Goal: Task Accomplishment & Management: Complete application form

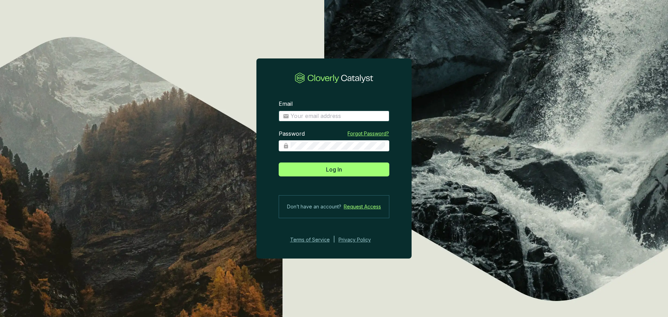
click at [303, 117] on input "Email" at bounding box center [337, 116] width 95 height 8
type input "[EMAIL_ADDRESS][DOMAIN_NAME]"
click at [279, 162] on button "Log In" at bounding box center [334, 169] width 111 height 14
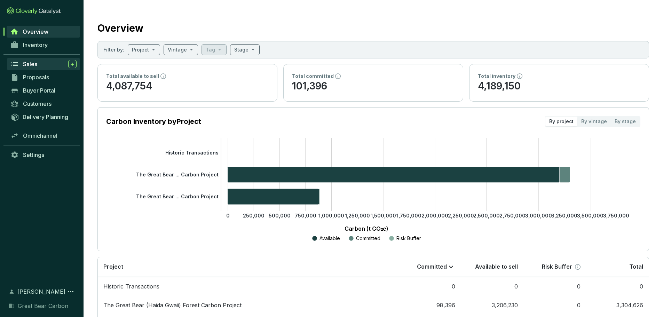
click at [54, 68] on link "Sales" at bounding box center [43, 64] width 73 height 12
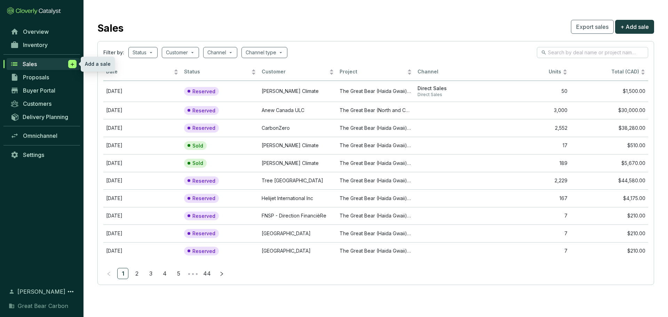
click at [72, 63] on icon at bounding box center [73, 64] width 6 height 7
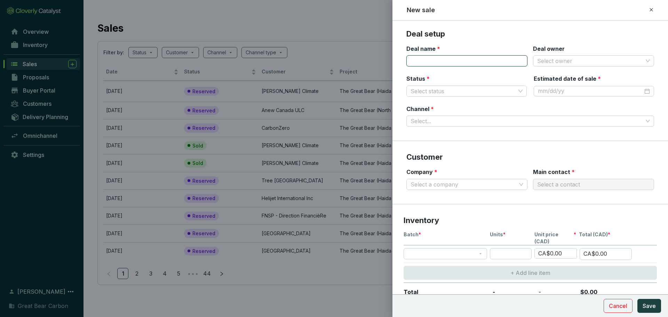
click at [479, 58] on input "Deal name *" at bounding box center [466, 60] width 121 height 11
type input "POW #[DATE]"
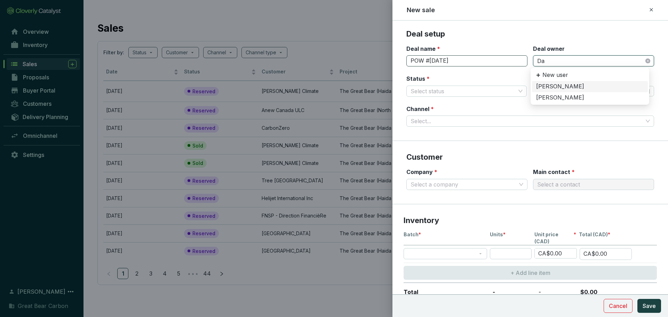
type input "[PERSON_NAME]"
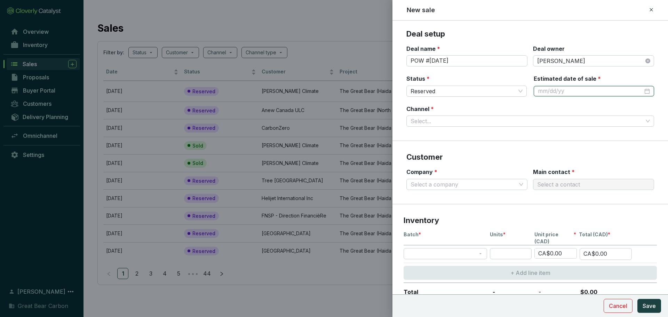
click at [639, 91] on div at bounding box center [594, 91] width 112 height 8
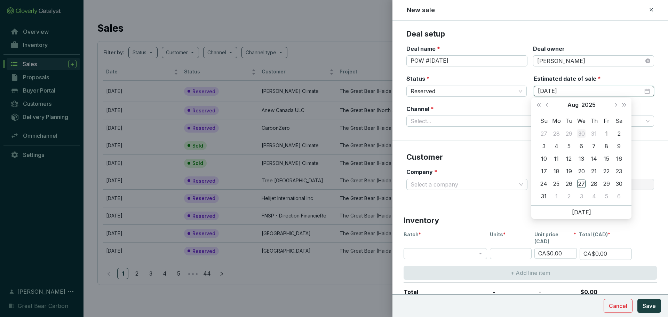
type input "[DATE]"
click at [615, 105] on span "Next month (PageDown)" at bounding box center [615, 104] width 3 height 3
type input "[DATE]"
click at [607, 170] on div "26" at bounding box center [606, 171] width 8 height 8
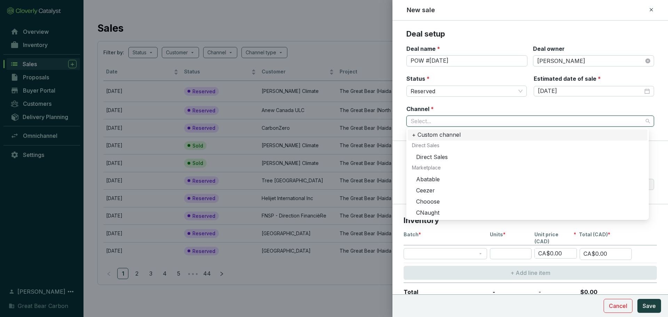
click at [456, 122] on input "Channel *" at bounding box center [527, 121] width 232 height 10
click at [441, 158] on div "Direct Sales" at bounding box center [529, 157] width 227 height 8
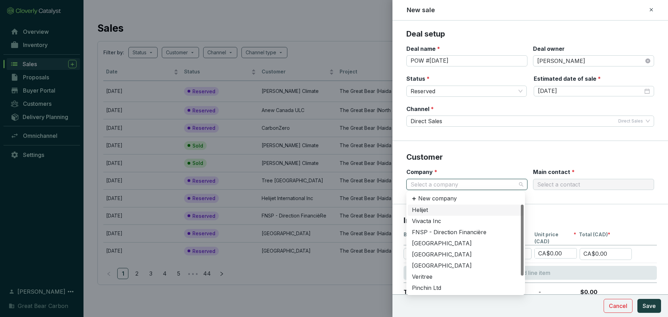
click at [423, 187] on input "Company *" at bounding box center [464, 184] width 106 height 10
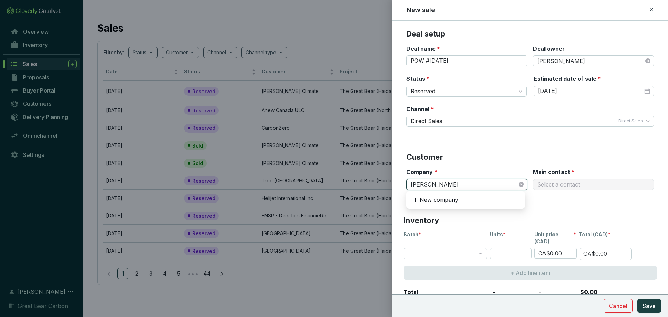
type input "power"
click at [436, 212] on div "Power Corporation of [GEOGRAPHIC_DATA]" at bounding box center [465, 210] width 107 height 8
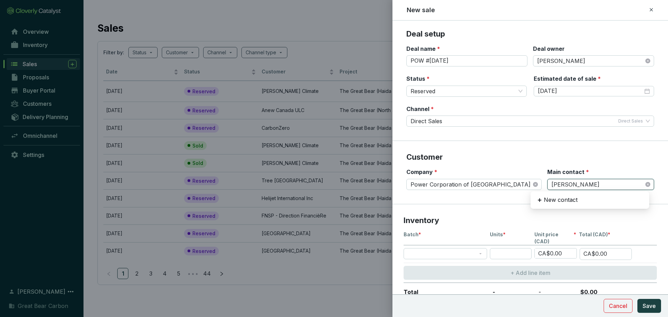
type input "[PERSON_NAME]"
click at [551, 210] on div "[PERSON_NAME]" at bounding box center [589, 210] width 107 height 8
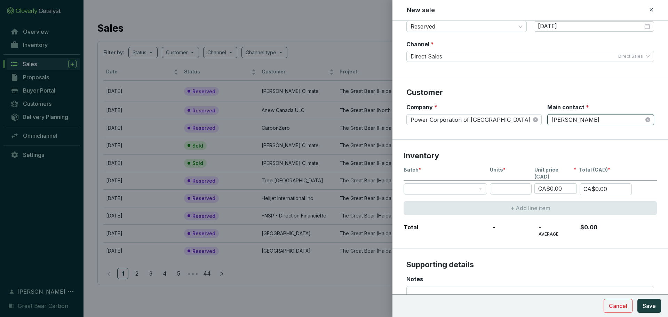
scroll to position [66, 0]
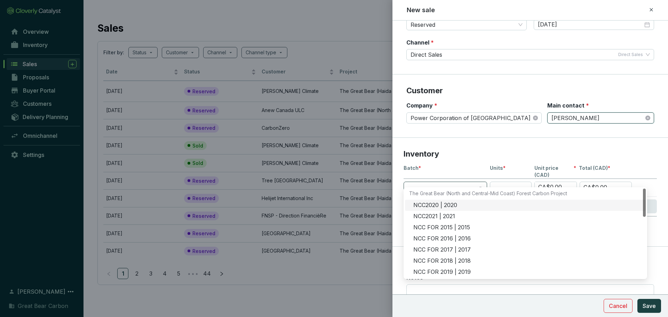
click at [440, 182] on span at bounding box center [445, 187] width 75 height 10
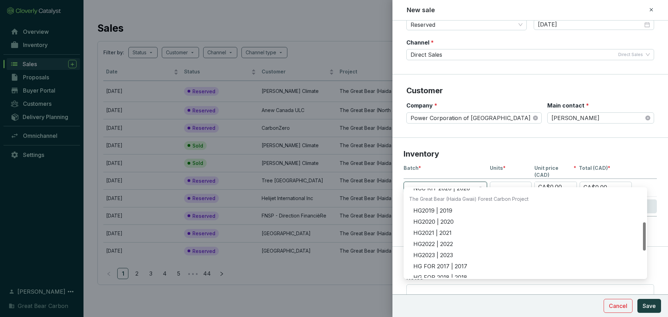
scroll to position [107, 0]
click at [444, 255] on div "HG2023 | 2023" at bounding box center [527, 254] width 228 height 8
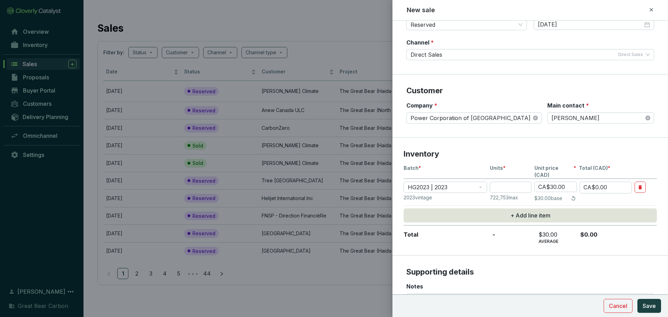
click at [504, 173] on div "Batch * Units * Unit price (CAD) * Total (CAD) * HG2023 | 2023 CA$30.00 CA$0.00…" at bounding box center [530, 204] width 253 height 79
click at [504, 182] on input "number" at bounding box center [511, 187] width 42 height 11
type input "6"
type input "CA$180.00"
type input "63"
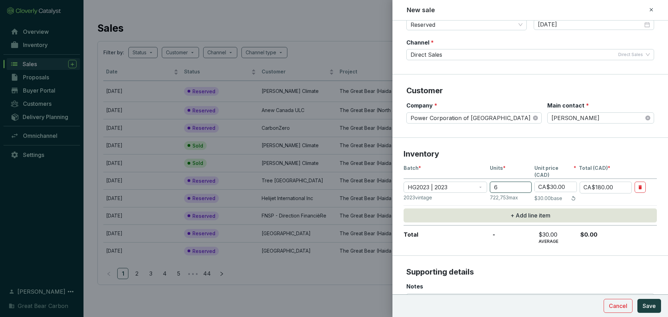
type input "CA$1,890.00"
type input "636"
type input "CA$19,080.00"
type input "636"
type input "CA$3.00"
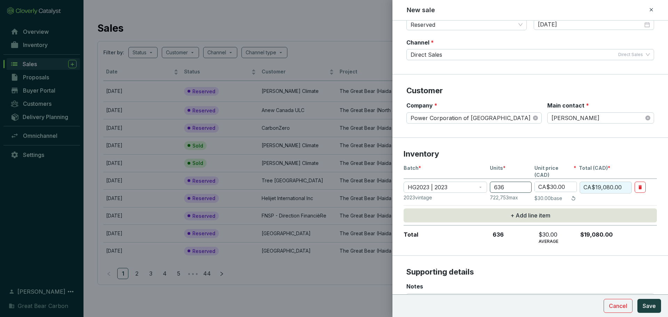
type input "CA$1,908.00"
type input "CA$31.00"
type input "CA$19,716.00"
type input "CA$531.00"
type input "CA$337,716.00"
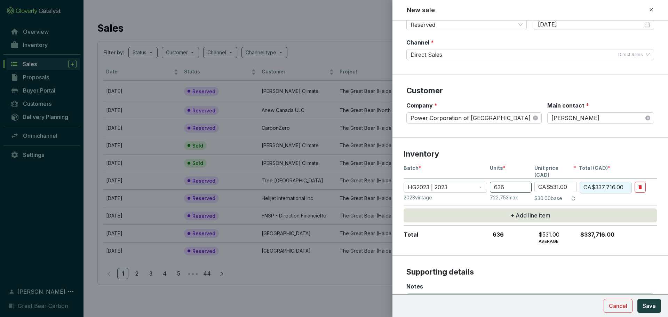
type input "CA$31.00"
type input "CA$19,716.00"
type input "CA$1.00"
type input "CA$636.00"
type input "CA$0"
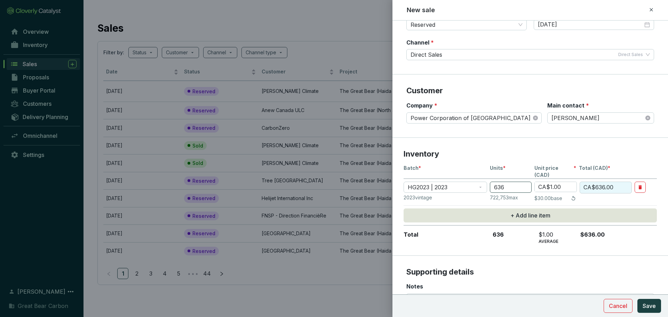
type input "CA$0.00"
type input "CA$30.00"
type input "CA$19,080.00"
type input "CA$130.00"
type input "CA$82,680.00"
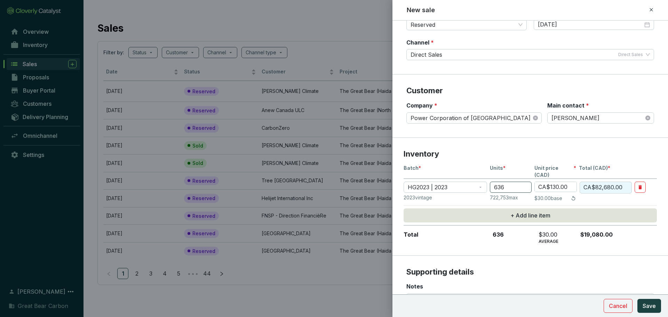
type input "CA$0.13"
type input "CA$82.68"
type input "CA$0.10"
type input "CA$63.60"
type input "CA$0"
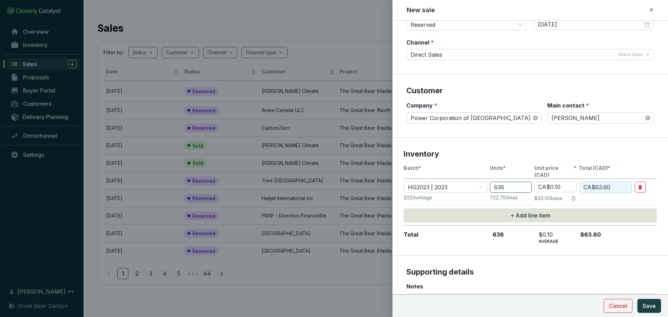
type input "CA$0.00"
type input "CA$3.00"
type input "CA$1,908.00"
type input "CA$31.00"
type input "CA$19,716.00"
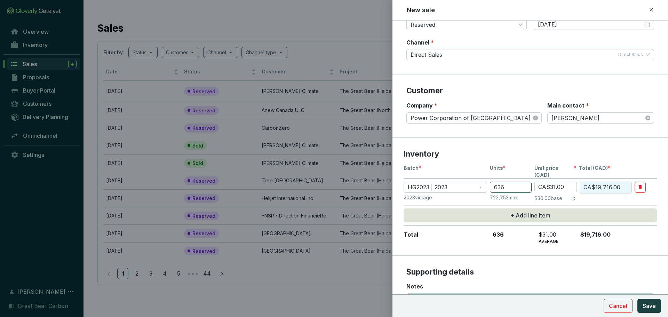
type input "CA$531.00"
type input "CA$337,716.00"
type input "CA$31.00"
type input "CA$19,716.00"
type input "CA$31.50"
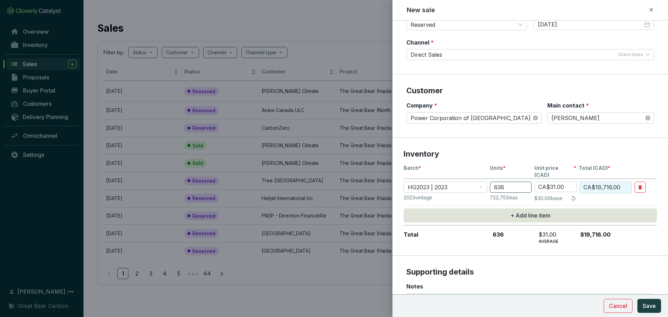
type input "CA$20,034.00"
type input "CA$31.50"
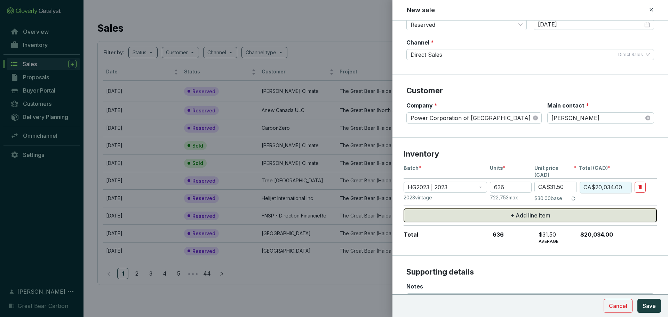
click at [529, 211] on span "+ Add line item" at bounding box center [530, 215] width 40 height 8
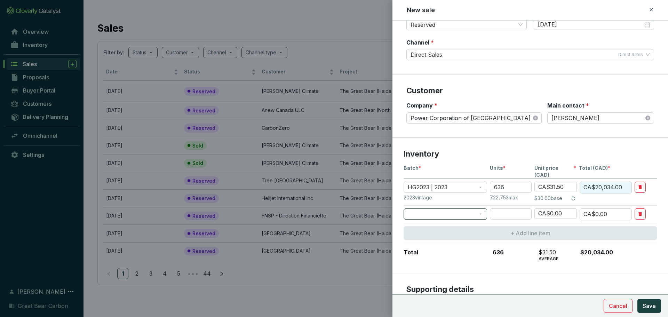
click at [419, 209] on span at bounding box center [445, 214] width 75 height 10
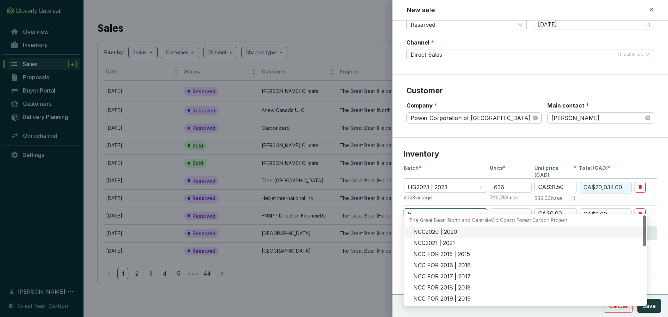
type input "hg"
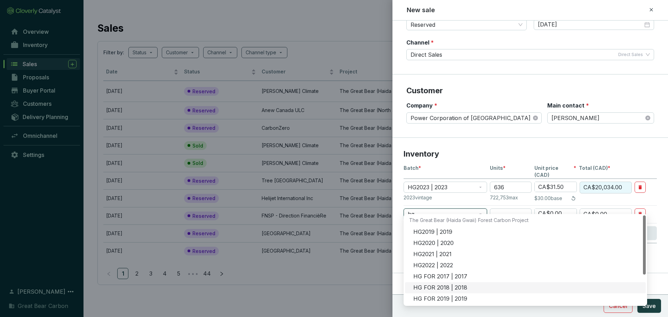
scroll to position [45, 0]
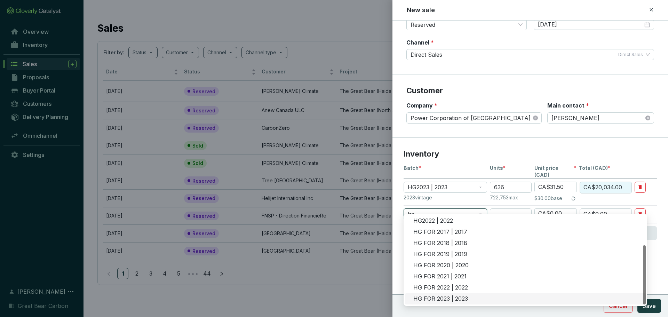
click at [435, 299] on div "HG FOR 2023 | 2023" at bounding box center [527, 299] width 228 height 8
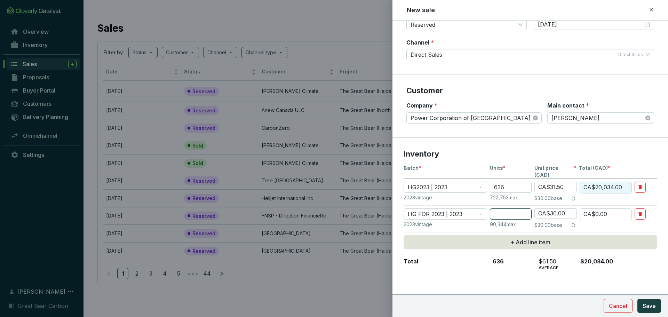
click at [506, 208] on input "number" at bounding box center [511, 213] width 42 height 11
type input "7"
type input "CA$210.00"
type input "71"
type input "CA$2,130.00"
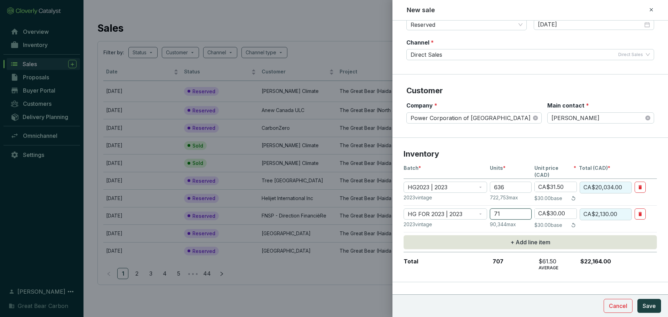
type input "71"
type input "CA$3.00"
type input "CA$213.00"
type input "CA$31.00"
type input "CA$2,201.00"
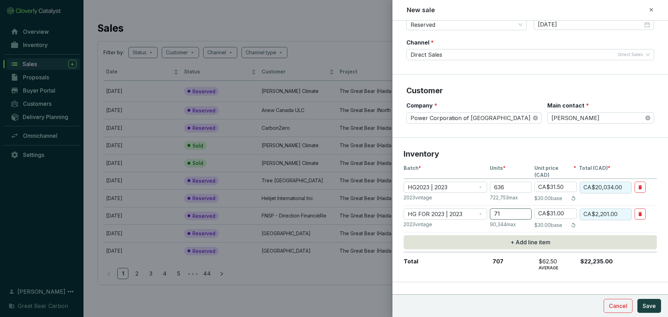
type input "CA$31.50"
type input "CA$2,236.50"
type input "CA$31.50"
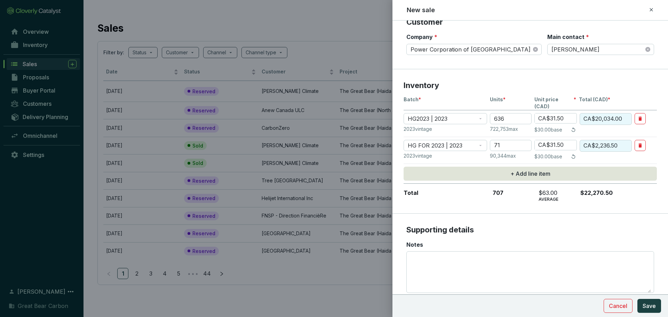
scroll to position [136, 0]
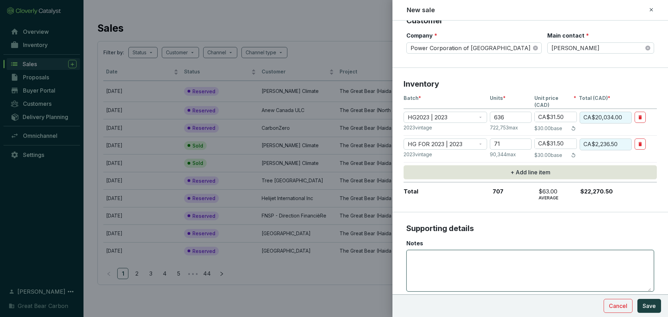
click at [480, 261] on textarea "Notes" at bounding box center [529, 270] width 241 height 41
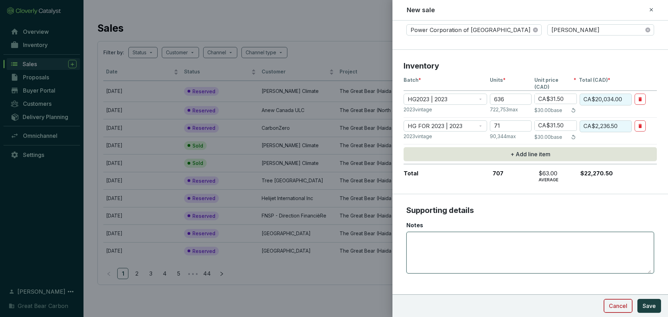
scroll to position [154, 0]
click at [652, 304] on span "Save" at bounding box center [649, 306] width 13 height 8
